Goal: Find specific page/section: Find specific page/section

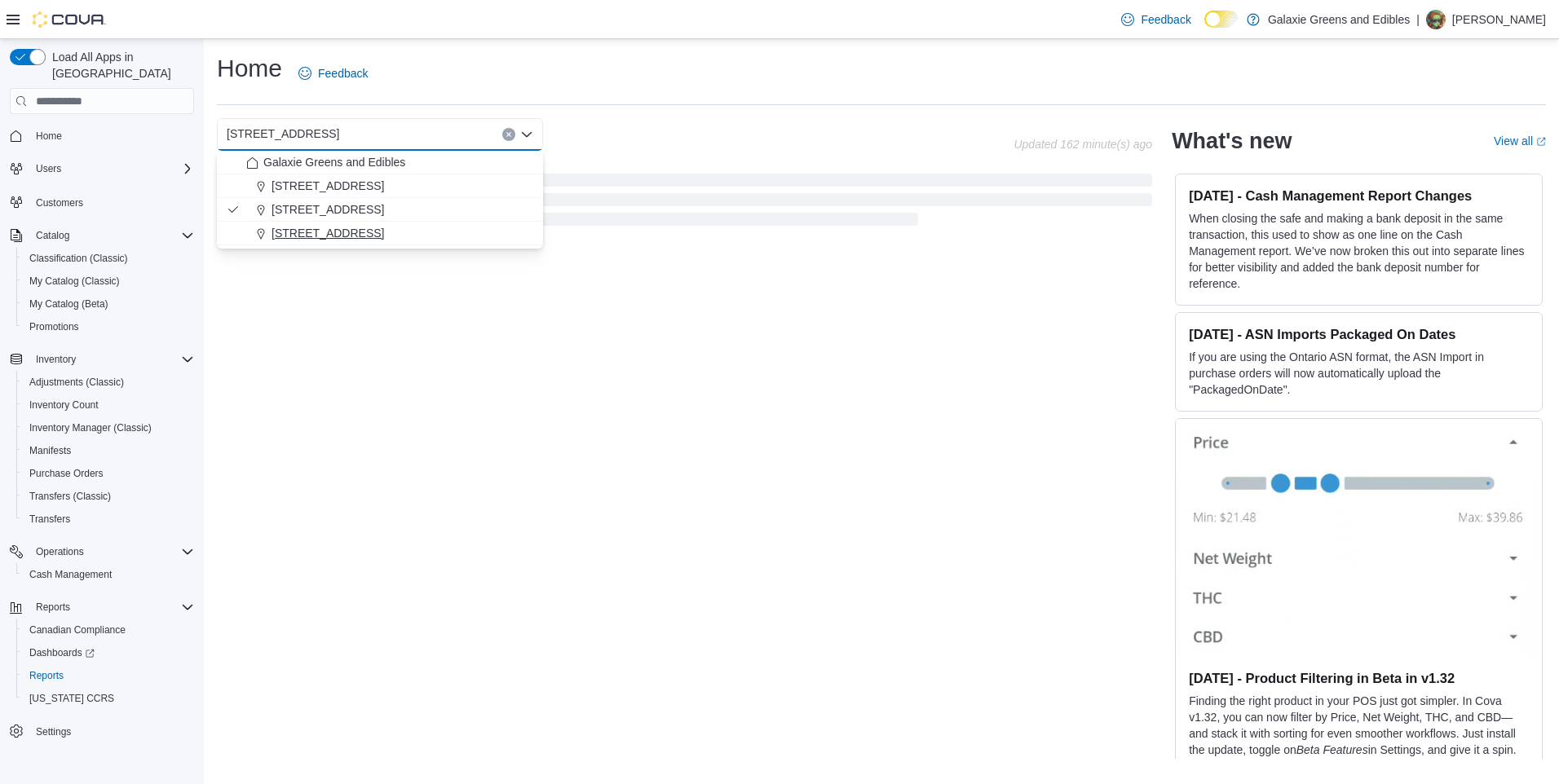
click at [278, 230] on span "[STREET_ADDRESS]" at bounding box center [328, 232] width 112 height 16
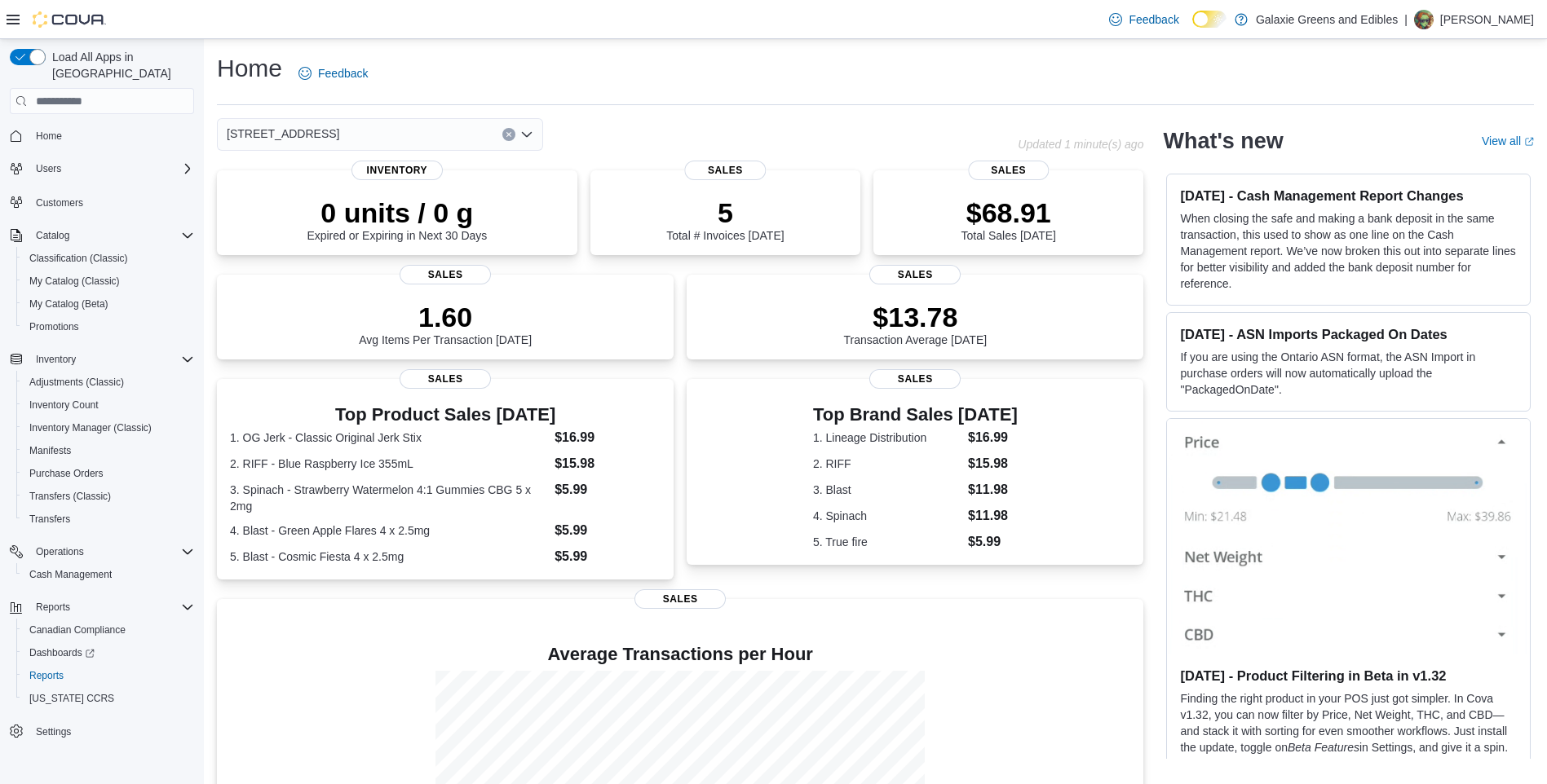
click at [526, 130] on icon "Open list of options" at bounding box center [527, 135] width 13 height 13
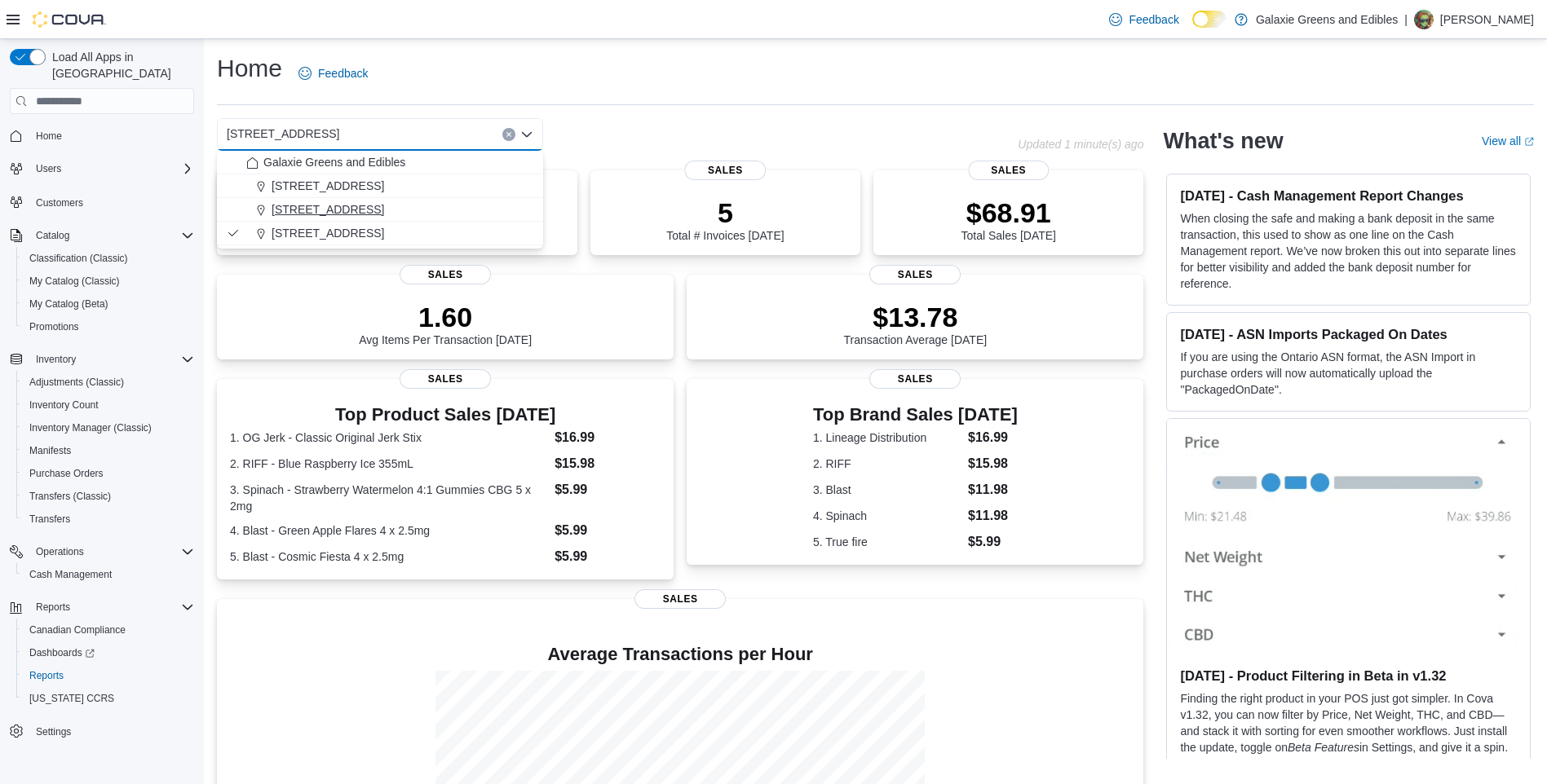
click at [287, 205] on span "[STREET_ADDRESS]" at bounding box center [328, 209] width 112 height 16
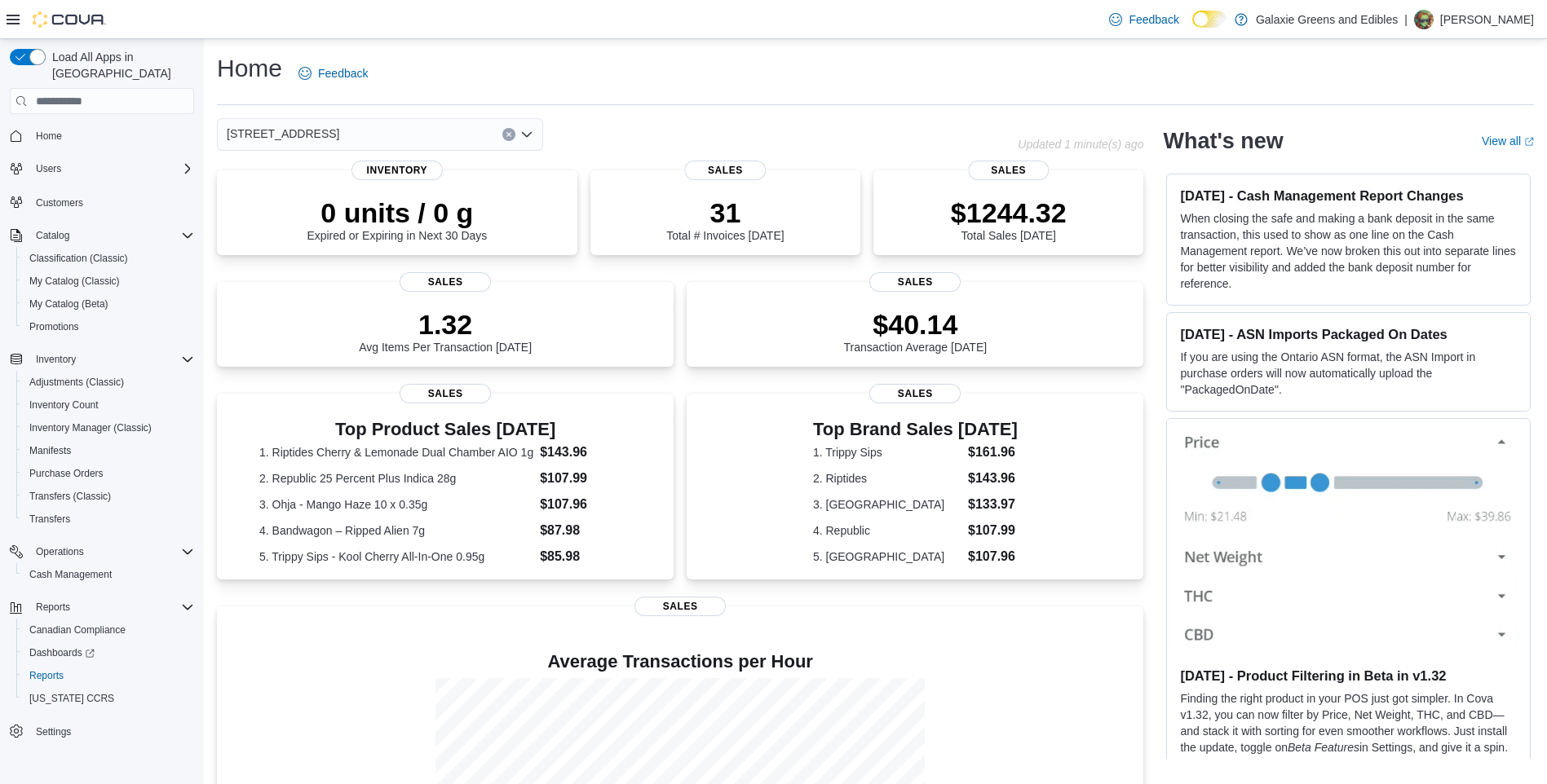
click at [527, 130] on icon "Open list of options" at bounding box center [527, 135] width 13 height 13
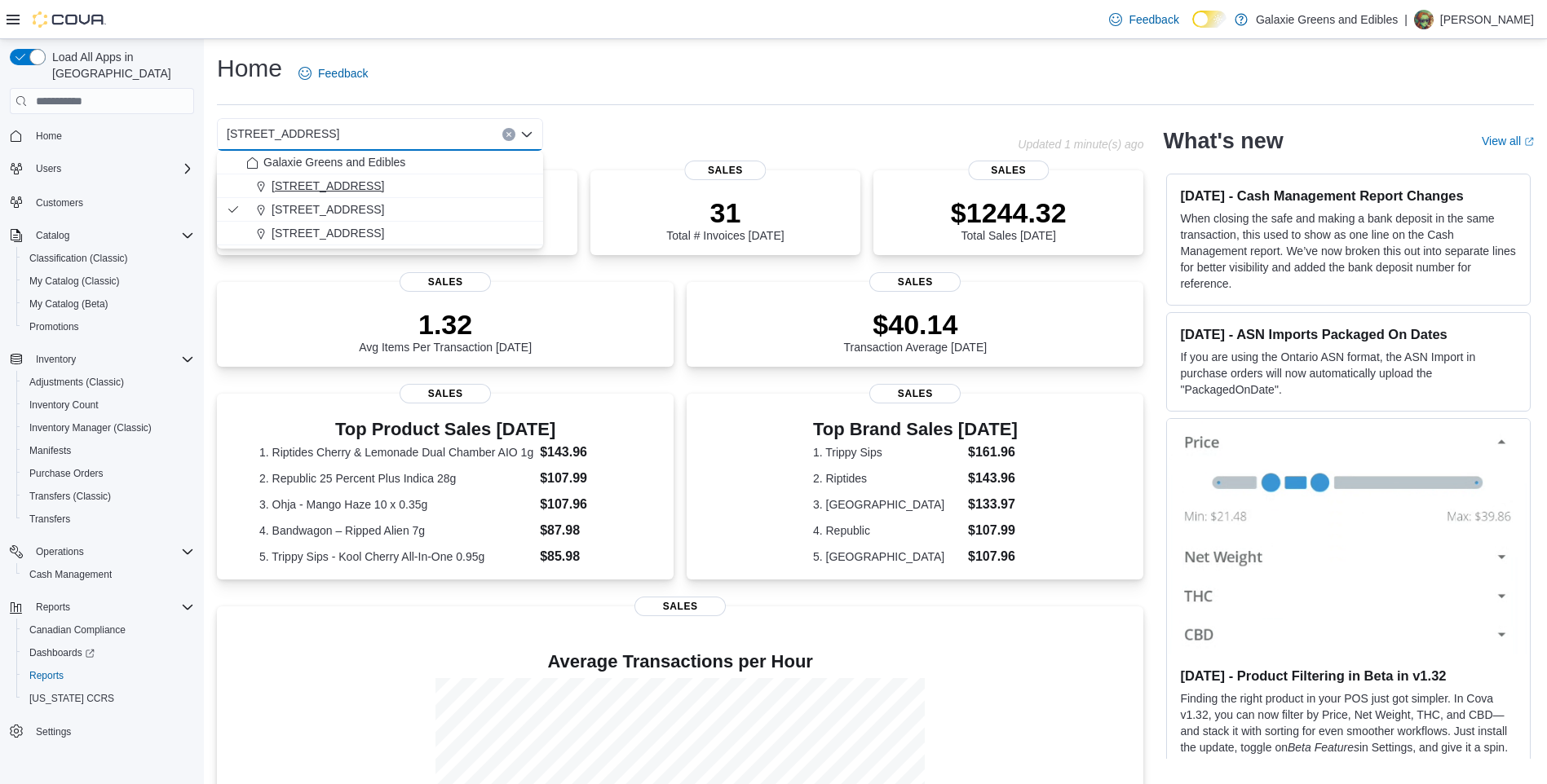
click at [280, 185] on span "[STREET_ADDRESS]" at bounding box center [328, 185] width 112 height 16
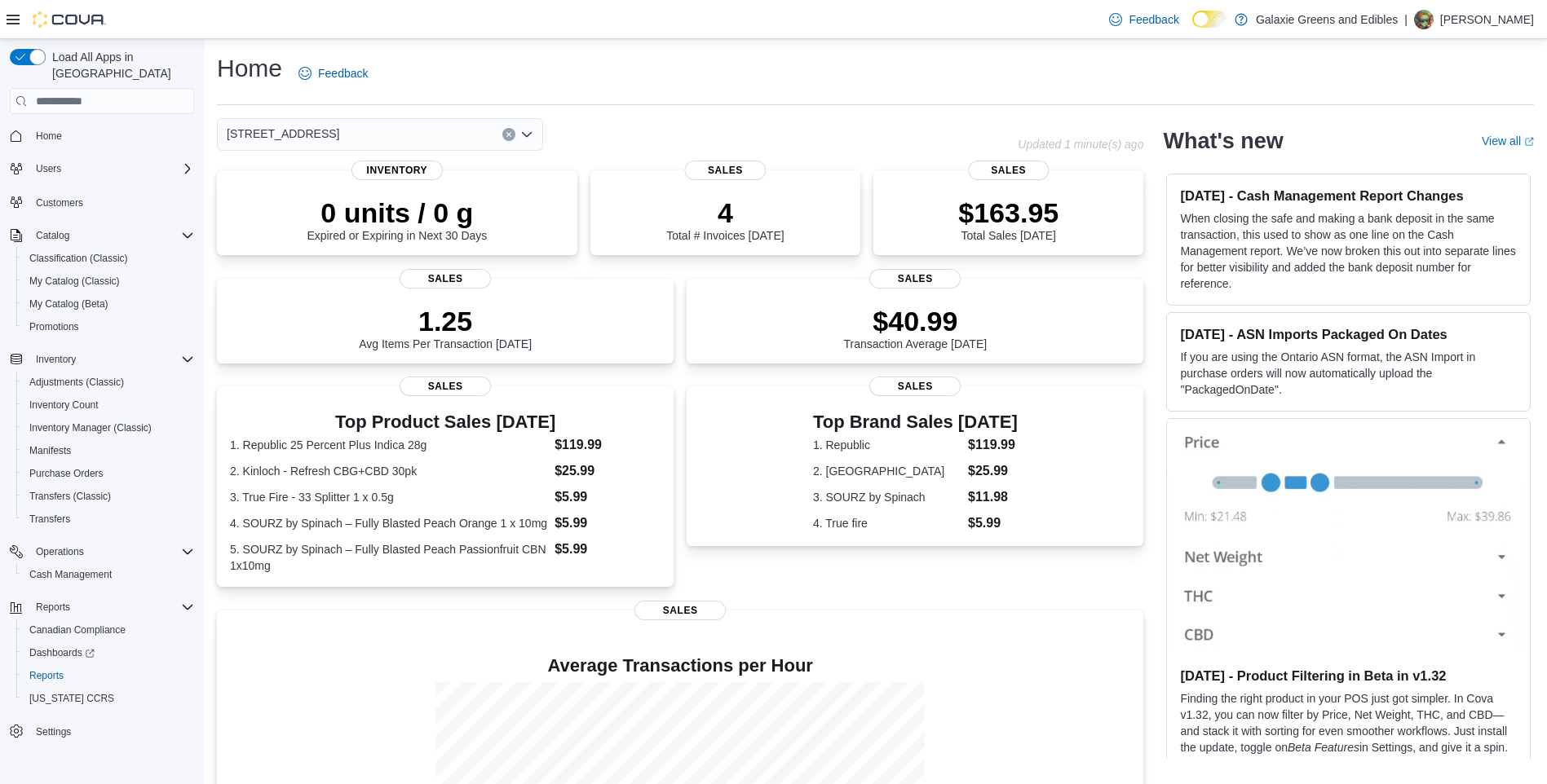
click at [528, 132] on icon "Open list of options" at bounding box center [527, 135] width 13 height 13
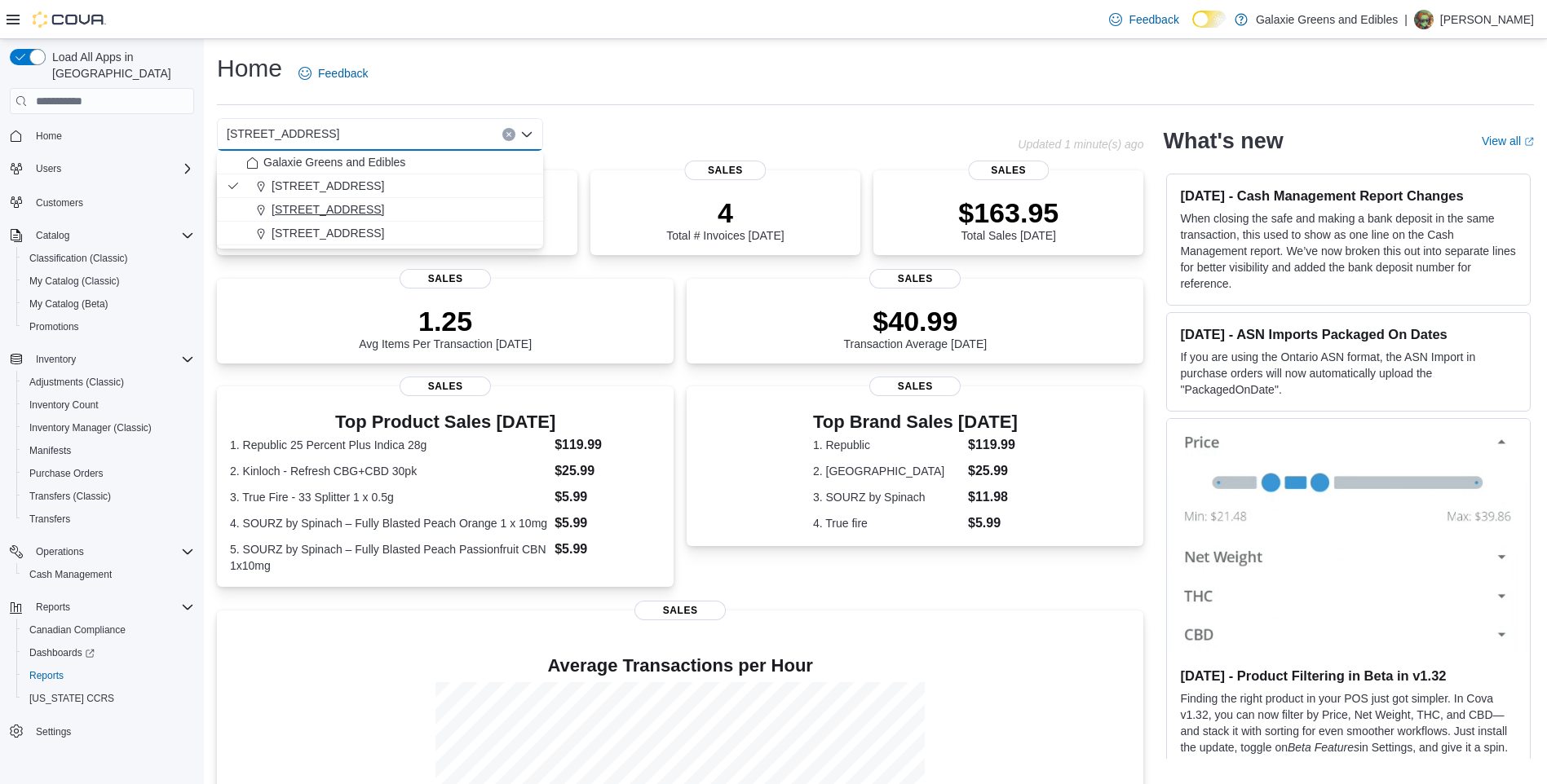
click at [289, 207] on span "[STREET_ADDRESS]" at bounding box center [328, 209] width 112 height 16
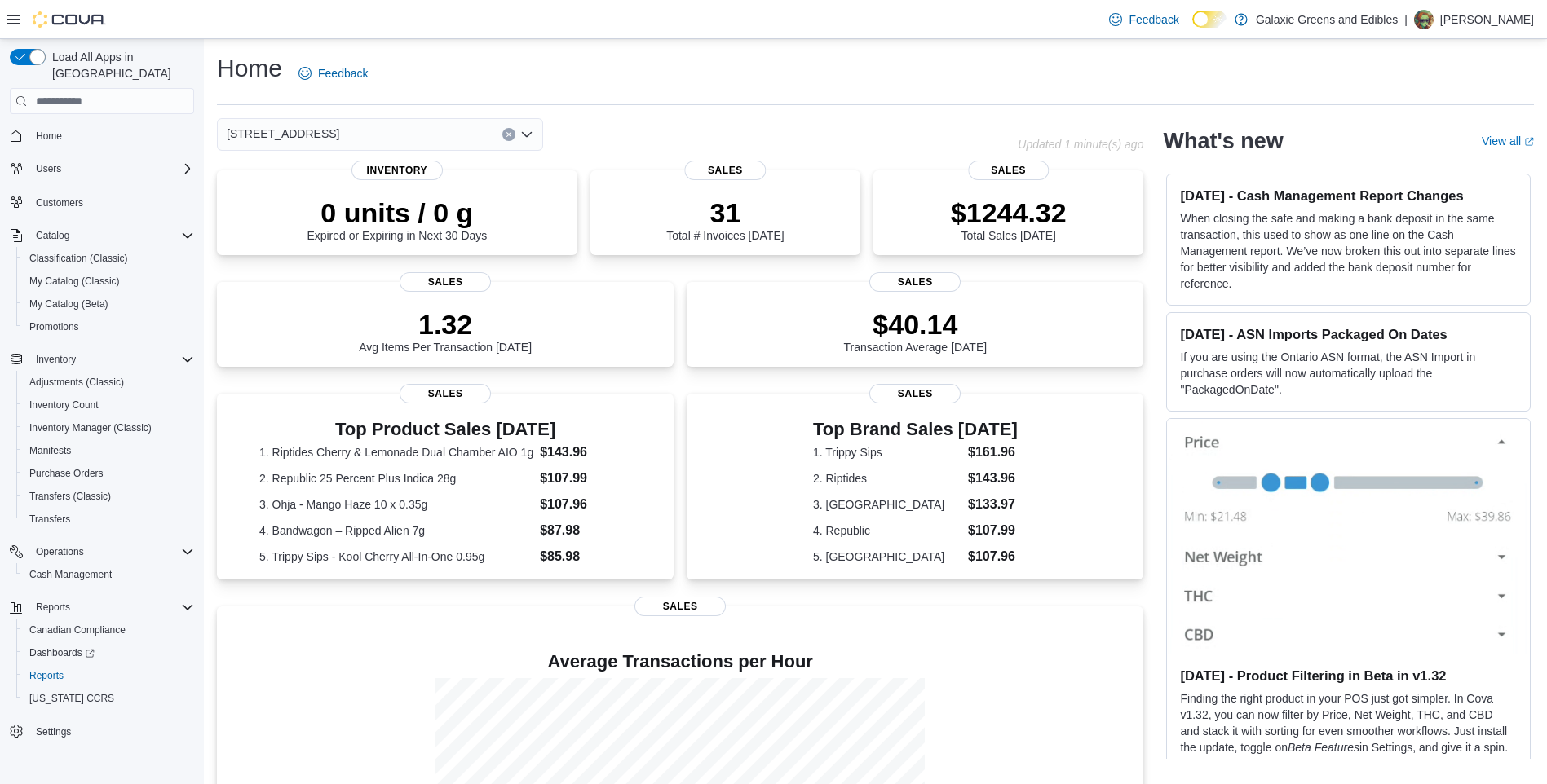
click at [526, 132] on icon "Open list of options" at bounding box center [527, 135] width 13 height 13
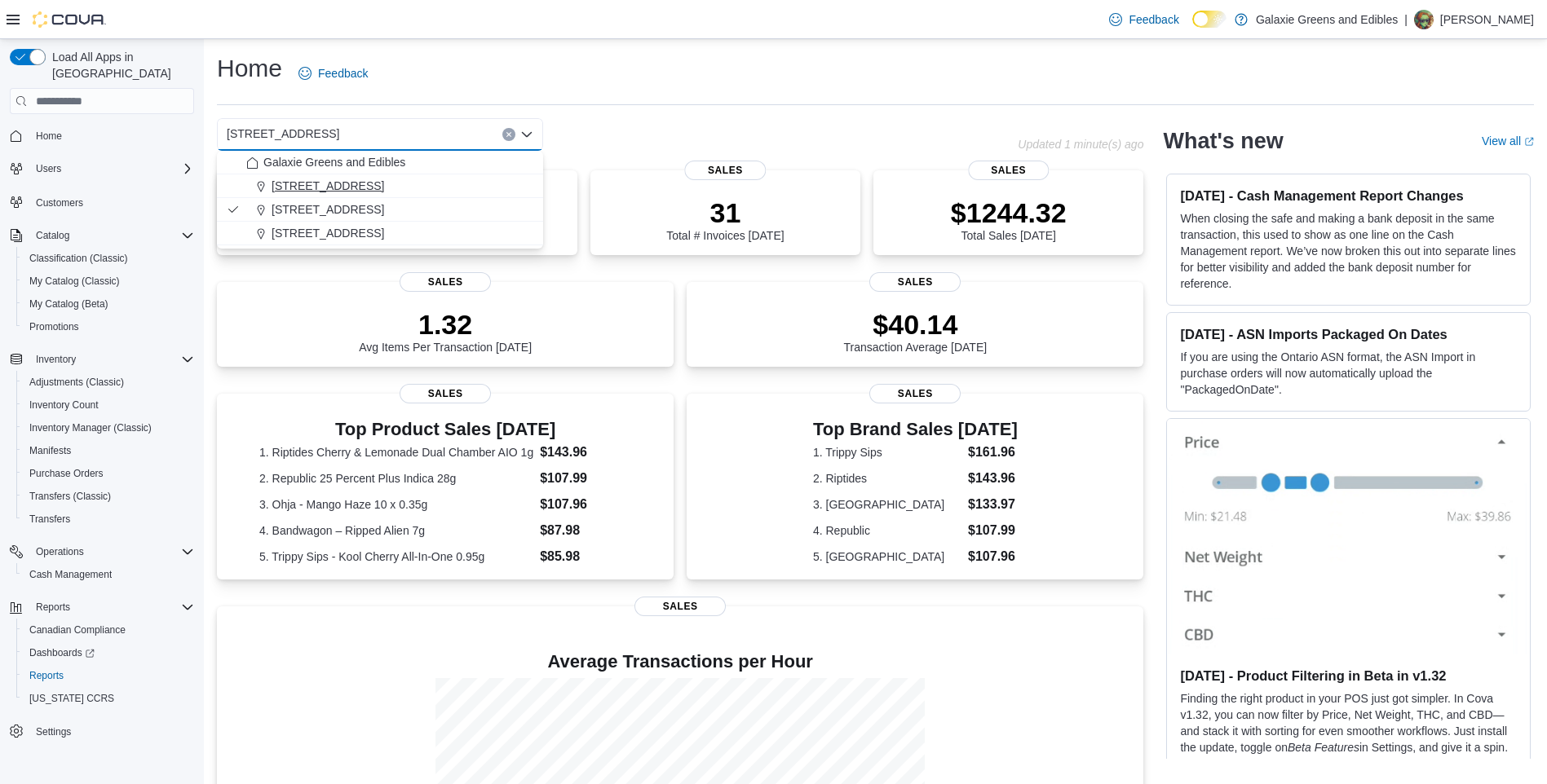
click at [289, 183] on span "[STREET_ADDRESS]" at bounding box center [328, 185] width 112 height 16
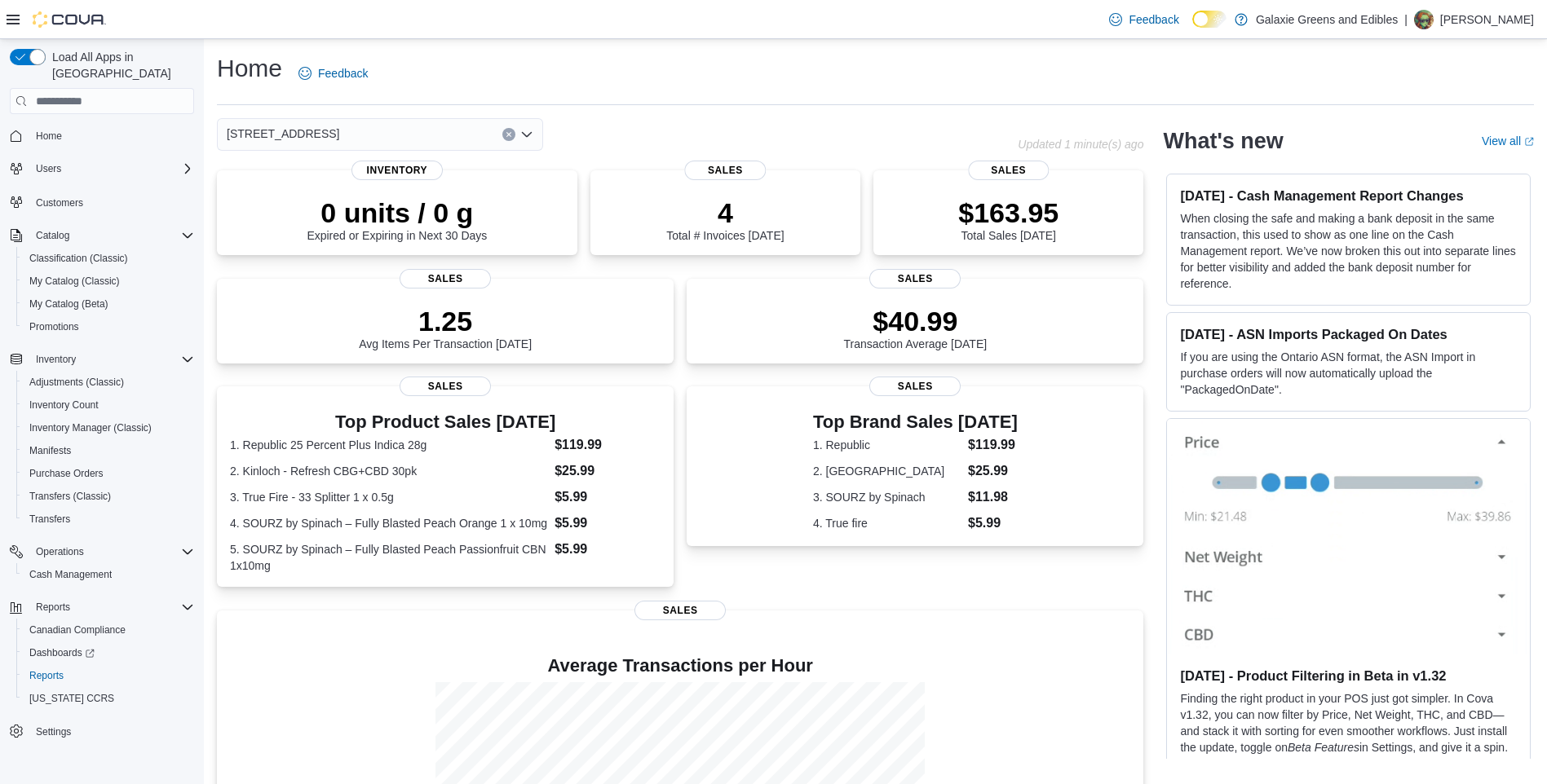
click at [528, 135] on icon "Open list of options" at bounding box center [527, 135] width 13 height 13
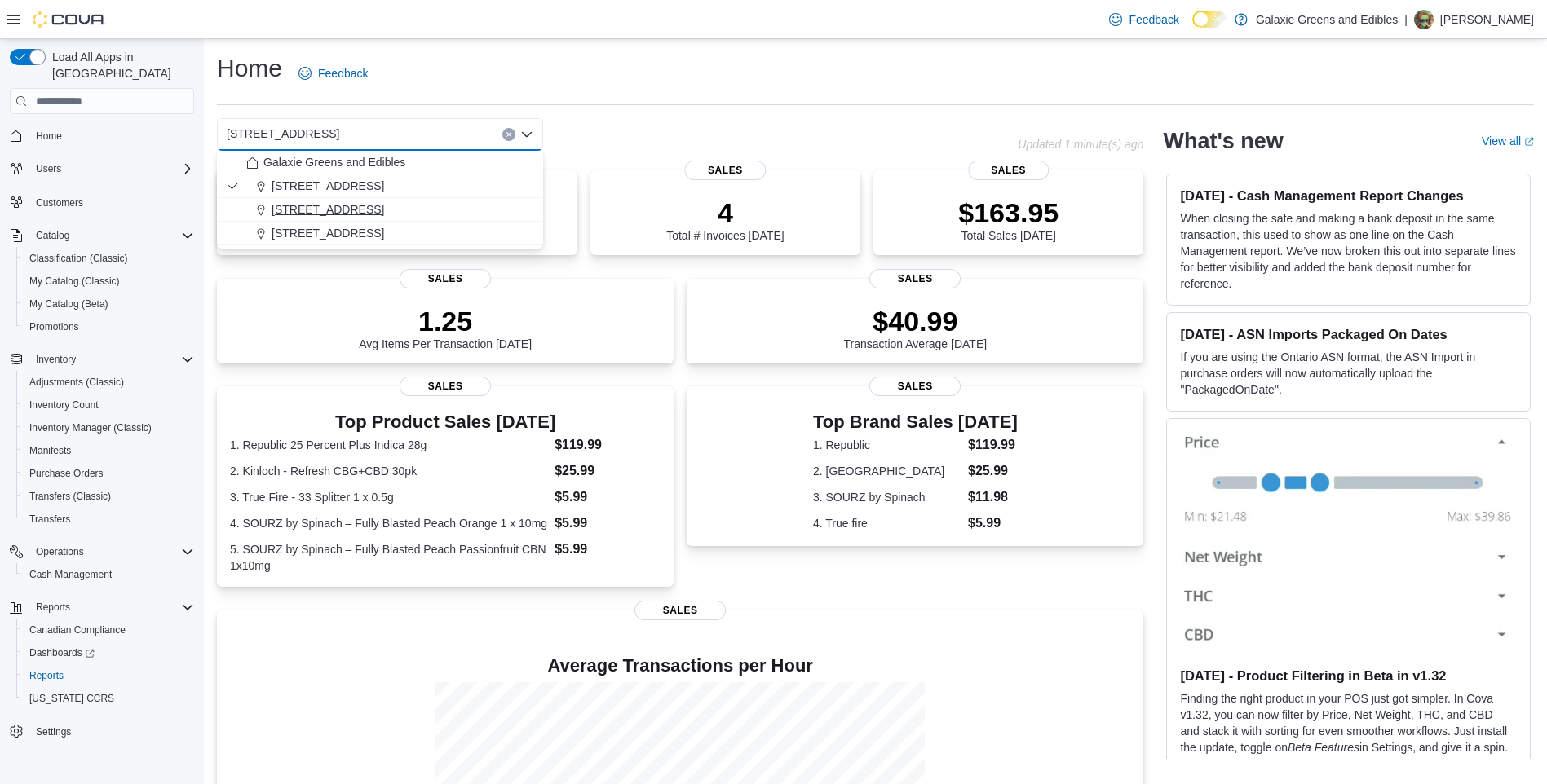
click at [290, 208] on span "[STREET_ADDRESS]" at bounding box center [328, 209] width 112 height 16
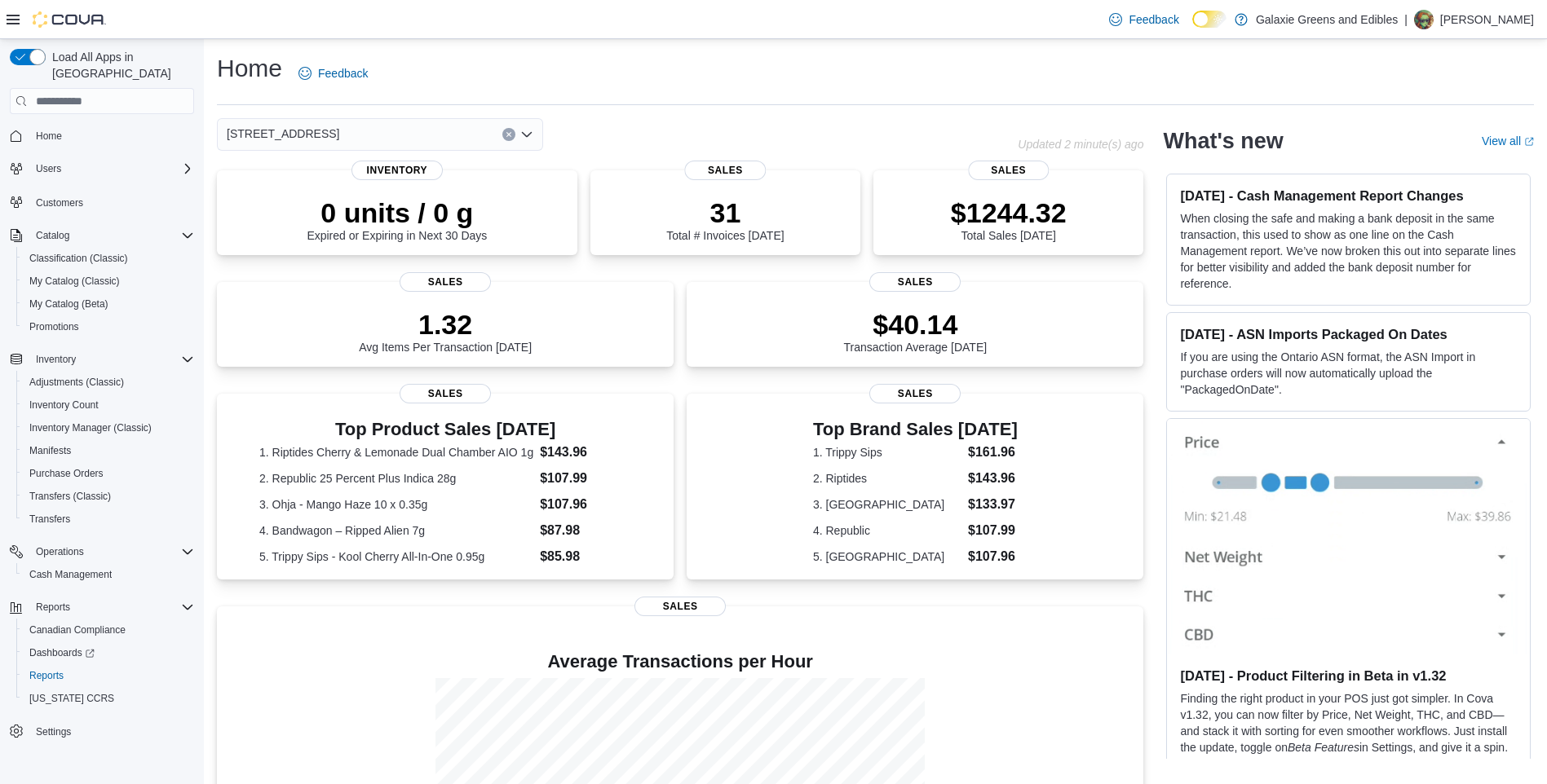
click at [522, 133] on icon "Open list of options" at bounding box center [527, 134] width 9 height 5
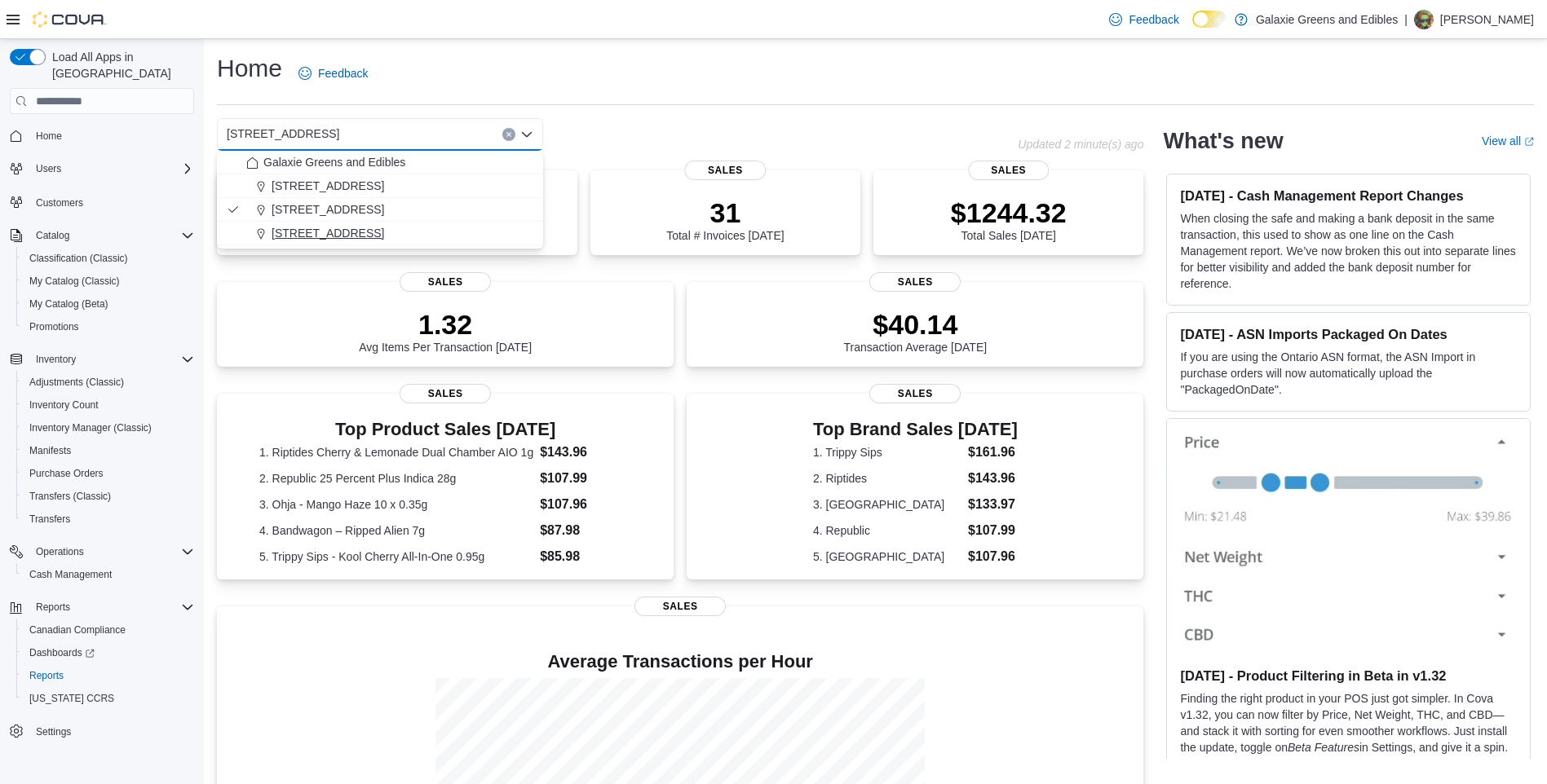
click at [336, 229] on div "[STREET_ADDRESS]" at bounding box center [390, 232] width 287 height 16
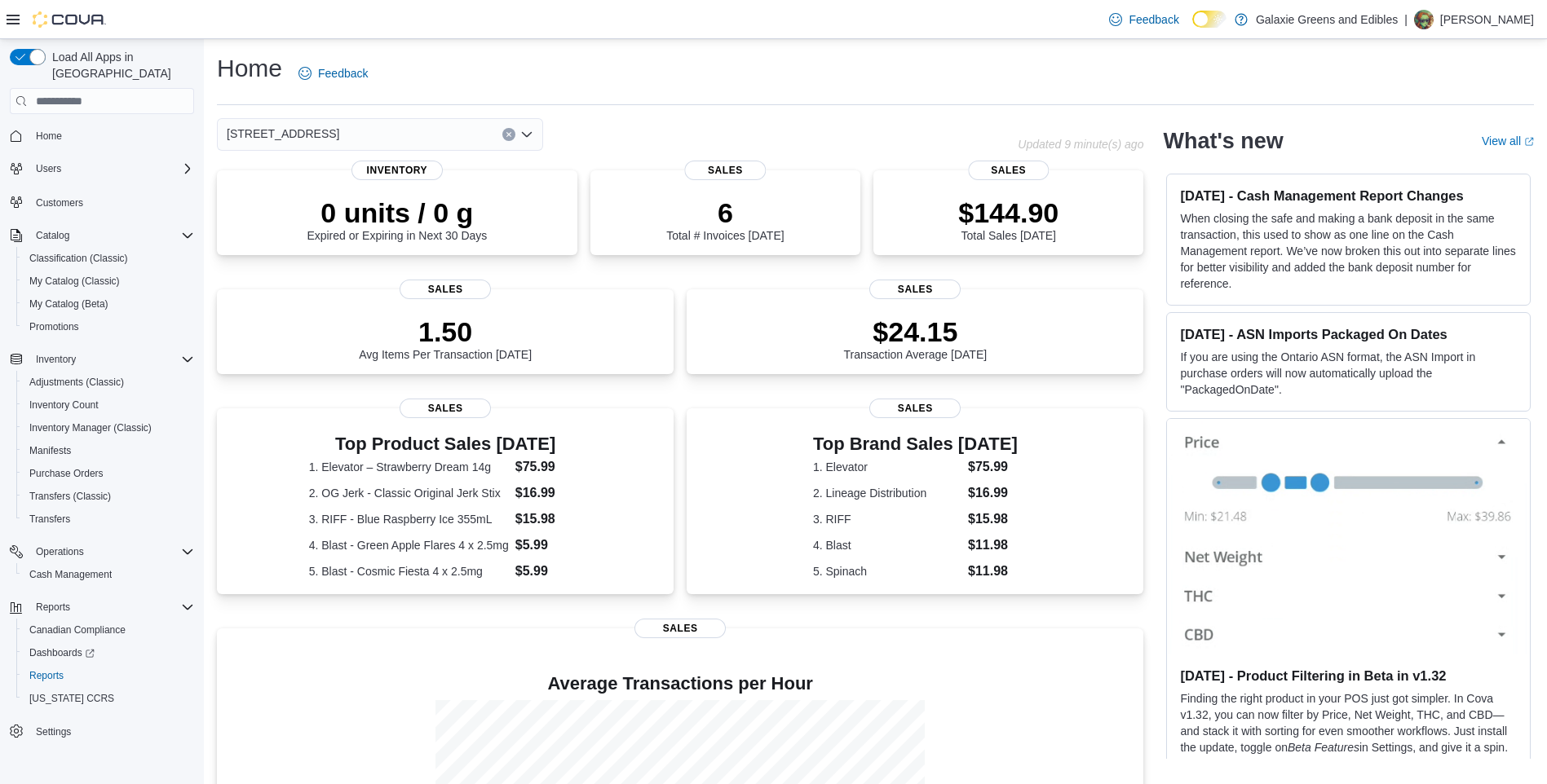
click at [528, 132] on icon "Open list of options" at bounding box center [527, 135] width 13 height 13
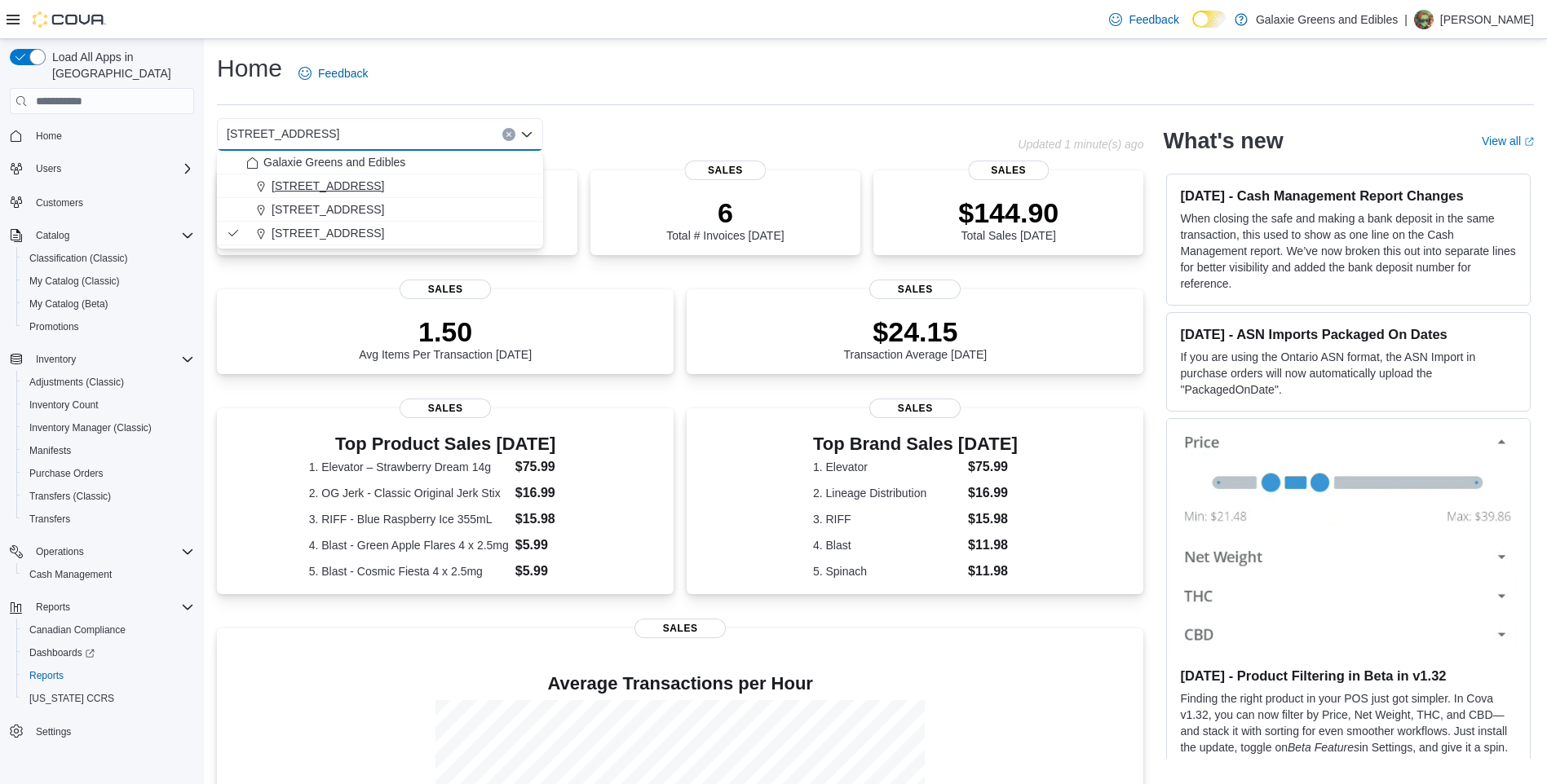
click at [305, 183] on span "[STREET_ADDRESS]" at bounding box center [328, 185] width 112 height 16
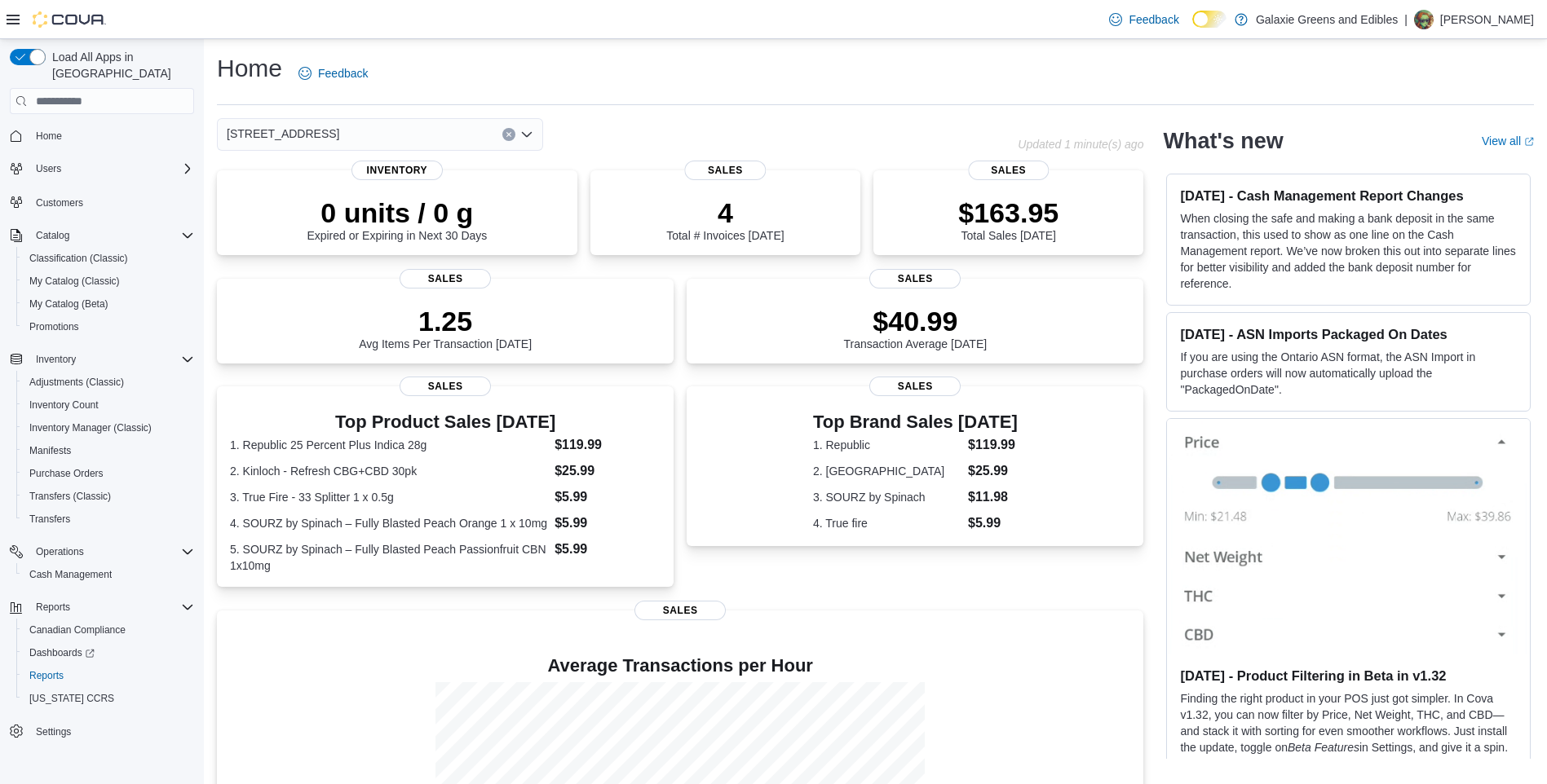
click at [528, 130] on icon "Open list of options" at bounding box center [527, 135] width 13 height 13
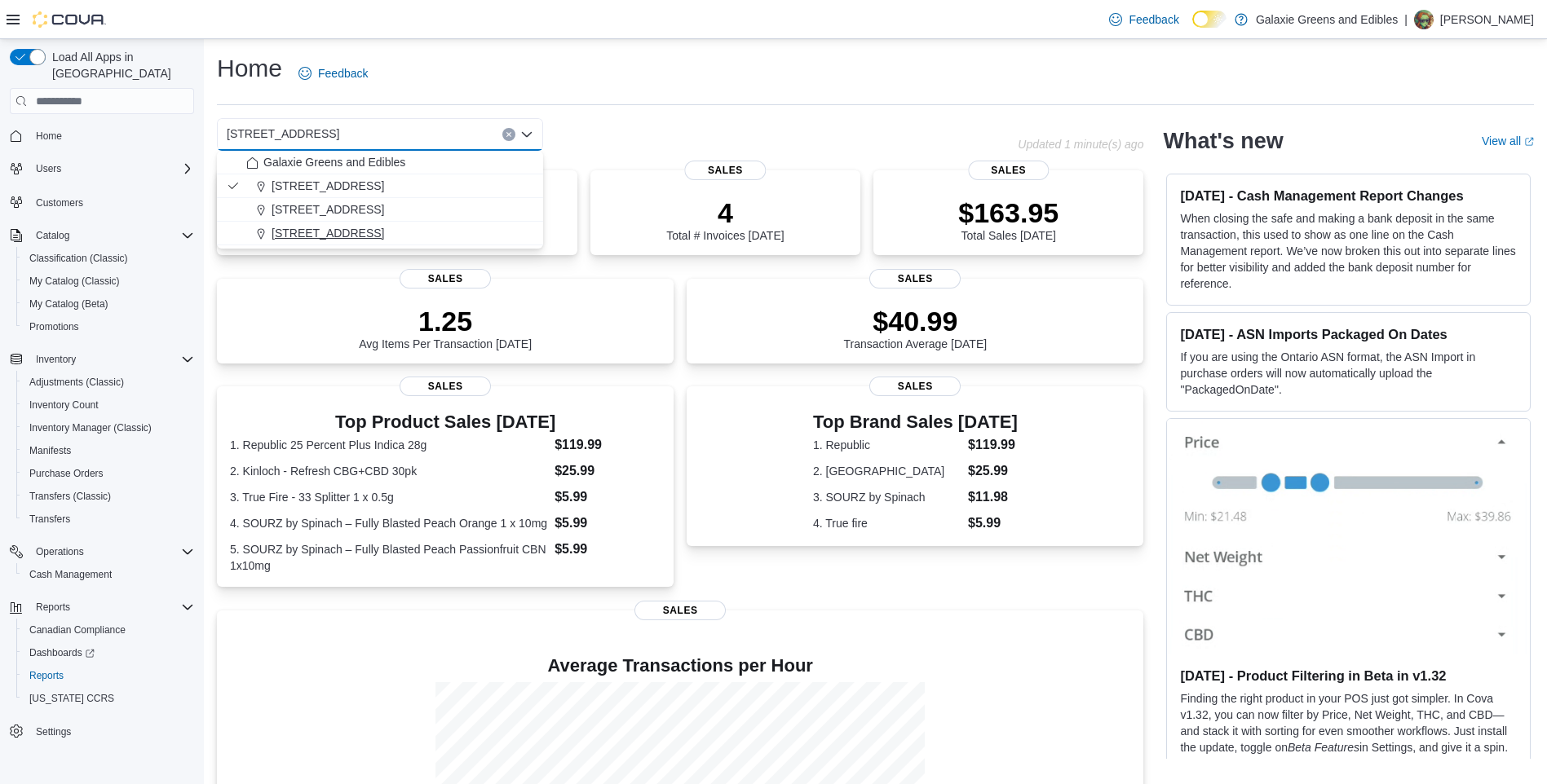
click at [299, 237] on span "[STREET_ADDRESS]" at bounding box center [328, 232] width 112 height 16
